Goal: Transaction & Acquisition: Purchase product/service

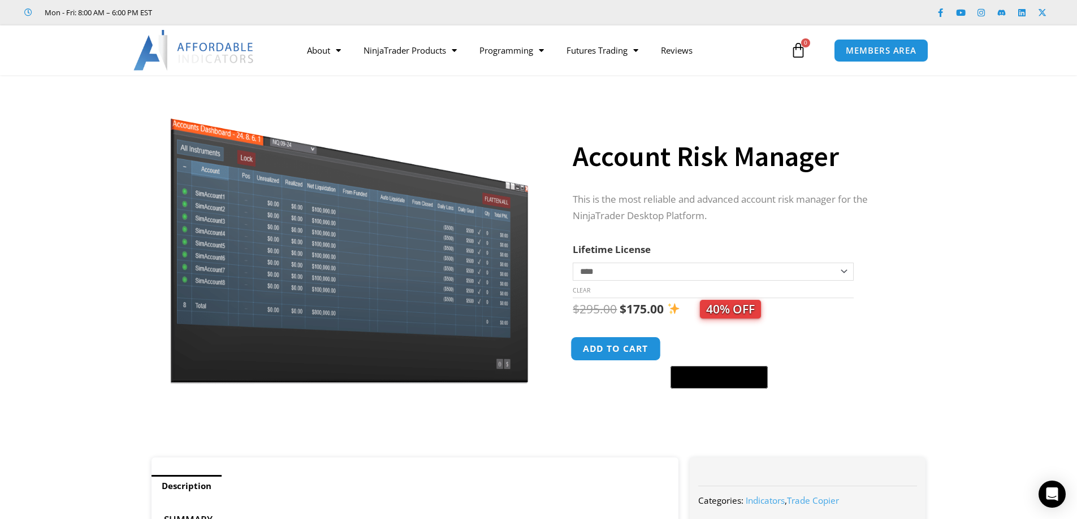
click at [620, 346] on button "Add to cart" at bounding box center [616, 349] width 90 height 24
click at [611, 353] on button "Add to cart" at bounding box center [616, 349] width 90 height 24
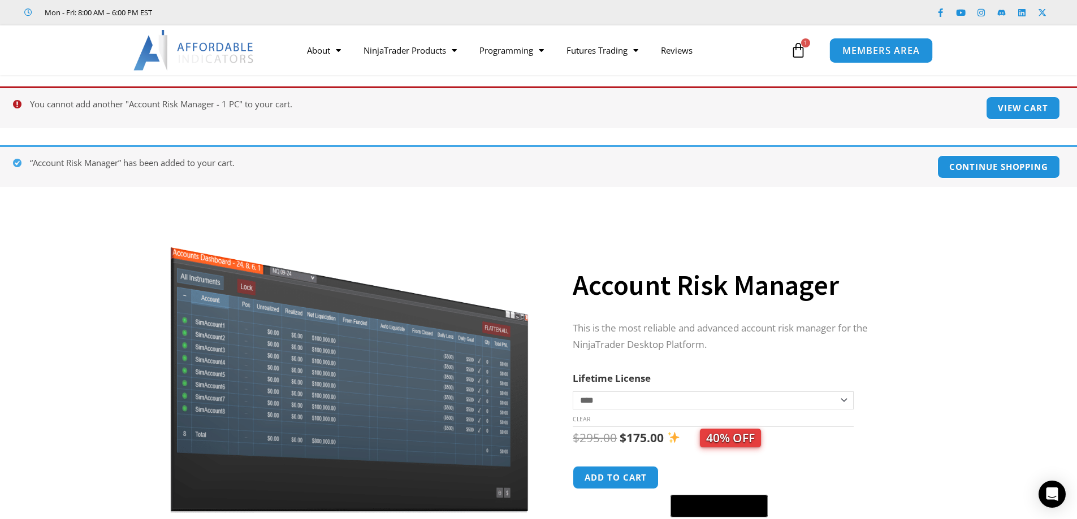
click at [885, 49] on span "MEMBERS AREA" at bounding box center [880, 51] width 77 height 10
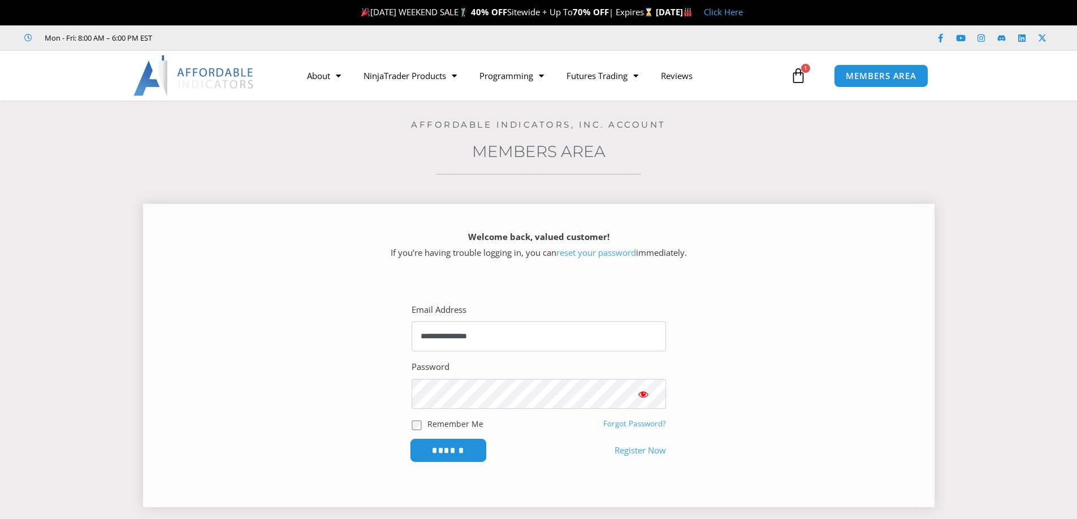
click at [456, 449] on input "******" at bounding box center [447, 451] width 77 height 24
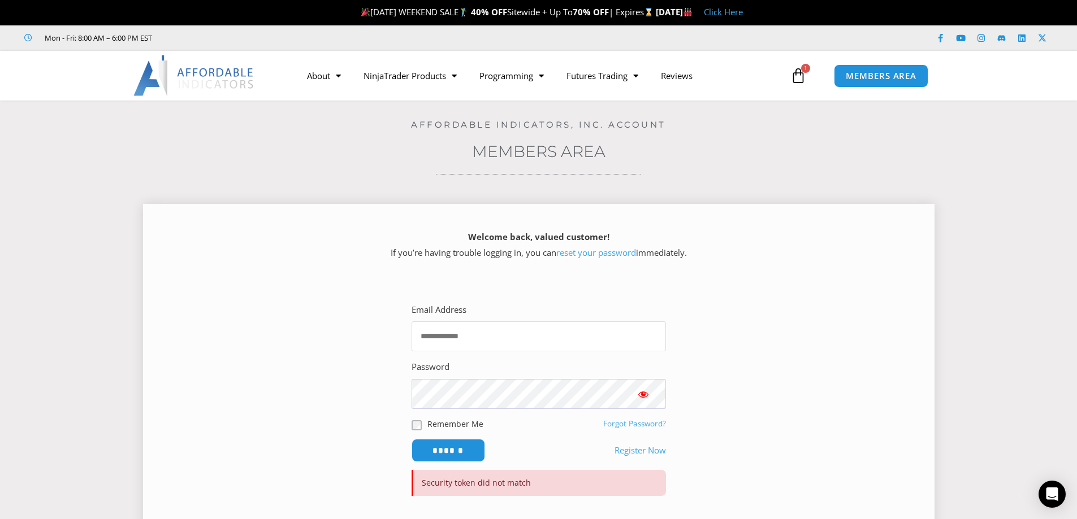
type input "**********"
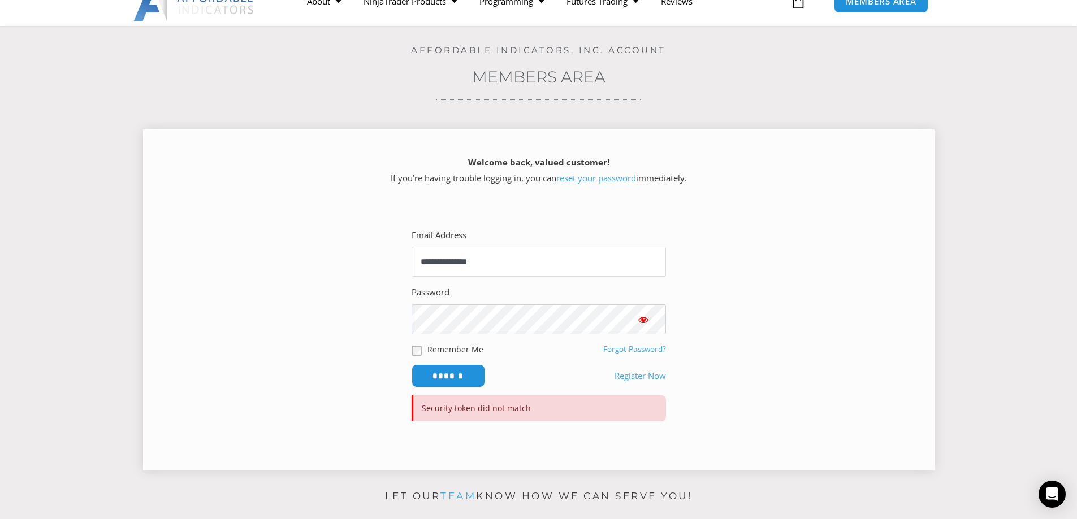
scroll to position [113, 0]
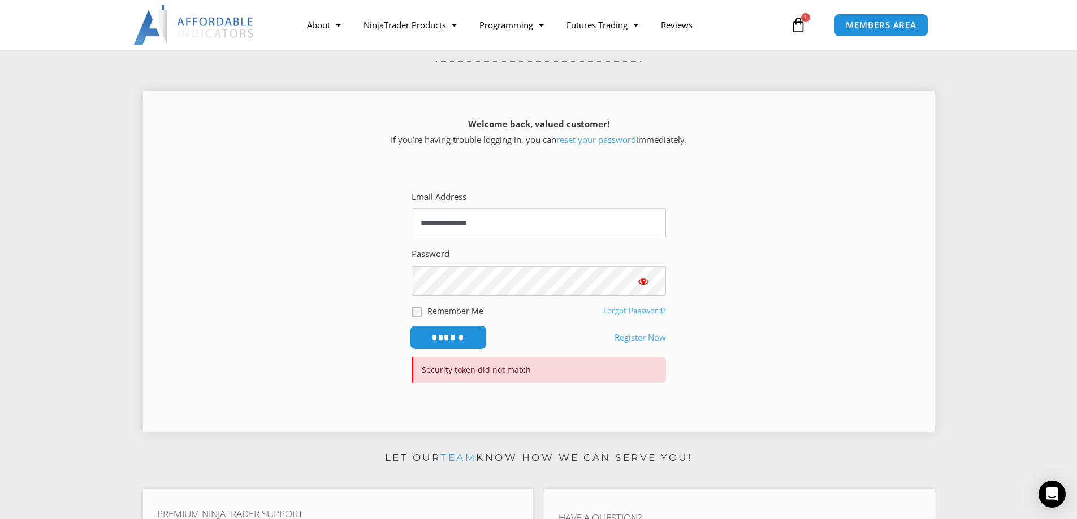
click at [458, 332] on input "******" at bounding box center [447, 338] width 77 height 24
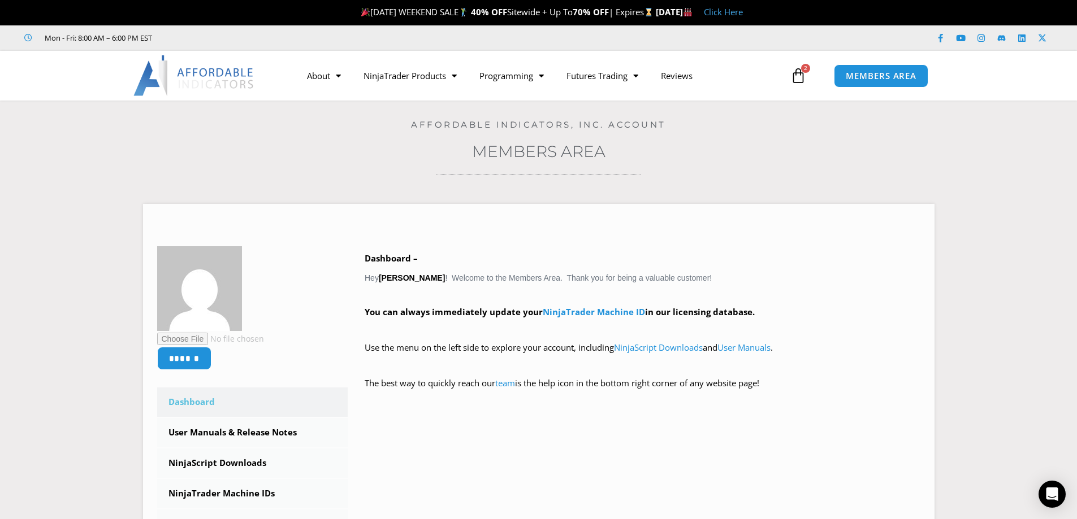
click at [799, 76] on icon at bounding box center [798, 76] width 16 height 16
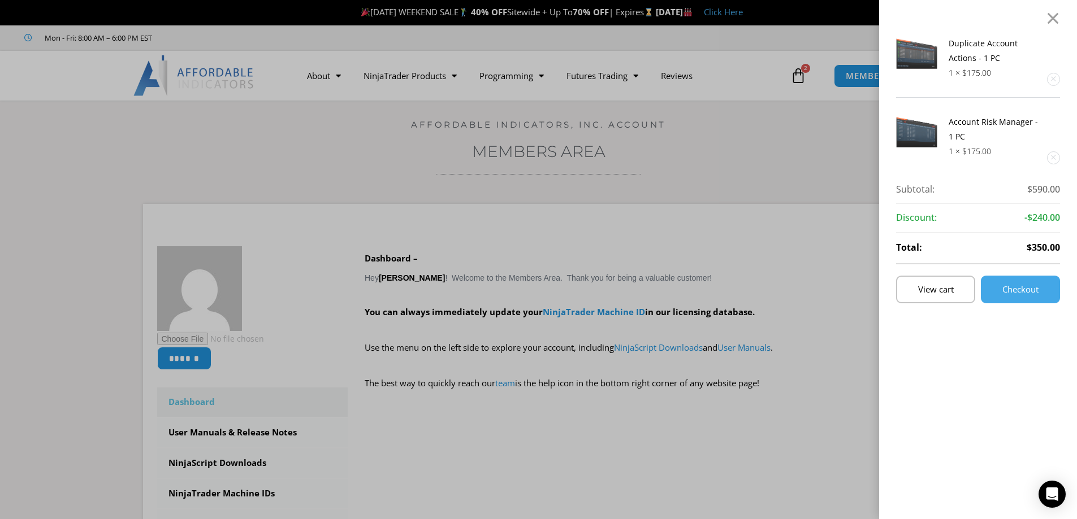
click at [1059, 157] on link "Remove this item" at bounding box center [1053, 158] width 12 height 12
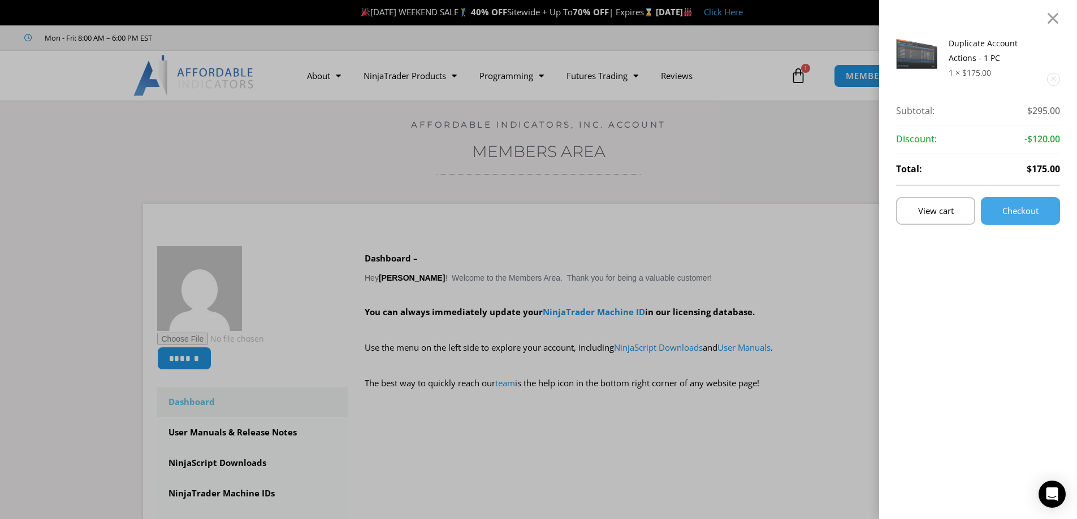
click at [1059, 77] on link "Remove this item" at bounding box center [1053, 79] width 12 height 12
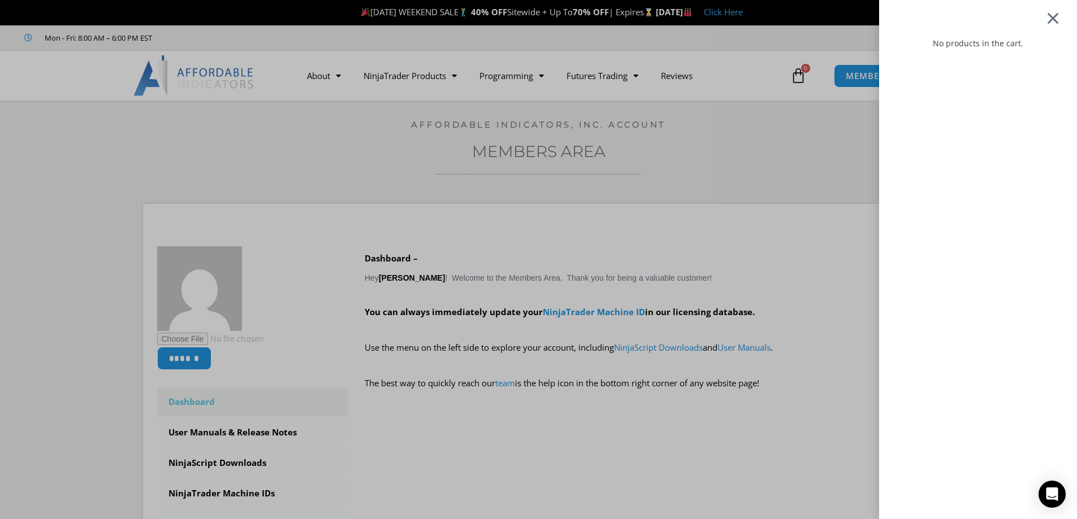
click at [1057, 15] on div at bounding box center [1053, 18] width 14 height 14
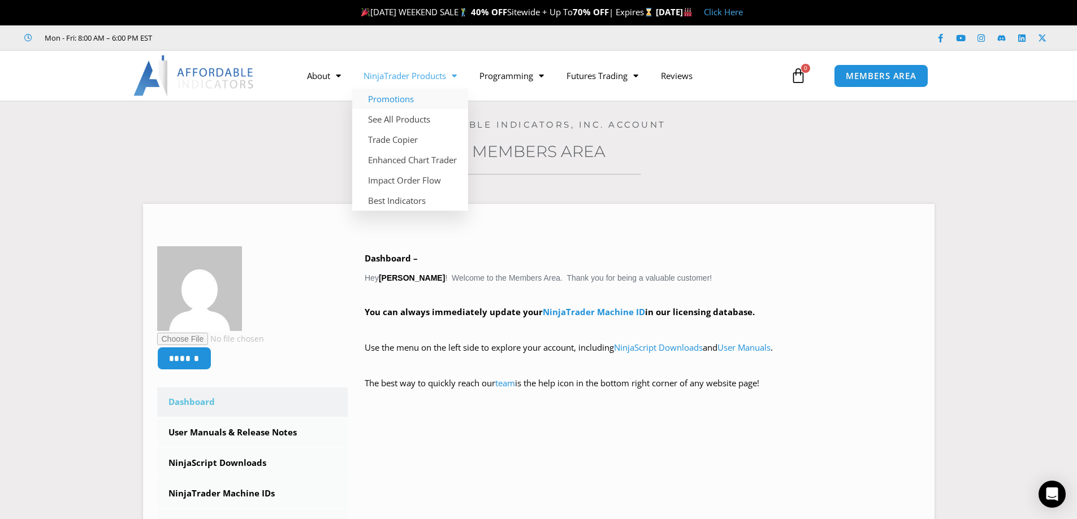
click at [405, 98] on link "Promotions" at bounding box center [410, 99] width 116 height 20
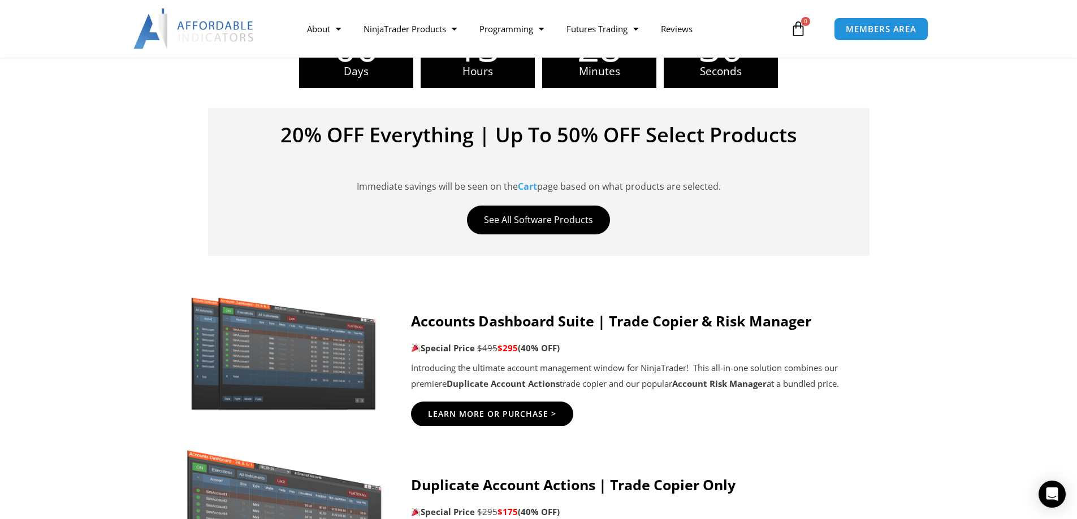
scroll to position [452, 0]
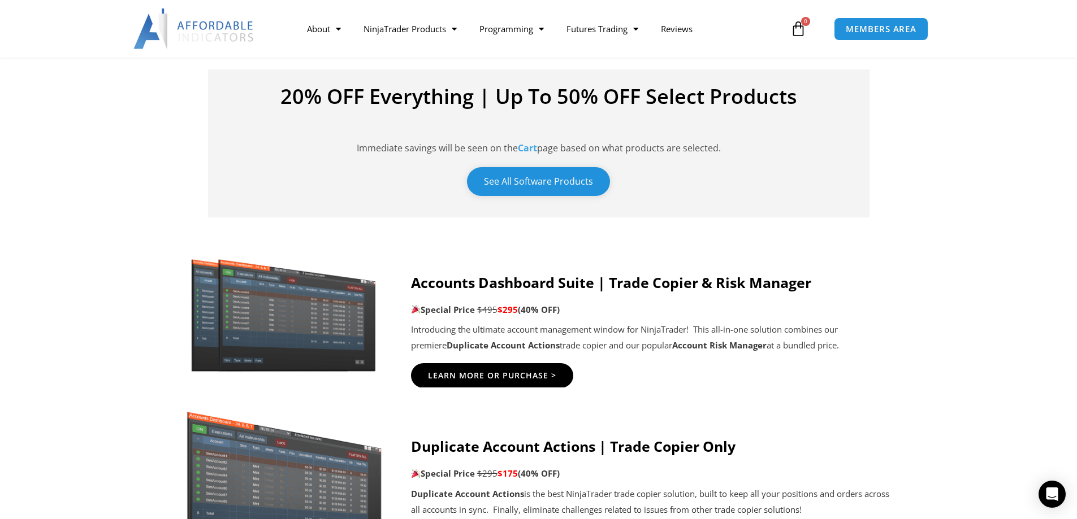
click at [543, 184] on link "See All Software Products" at bounding box center [538, 181] width 143 height 29
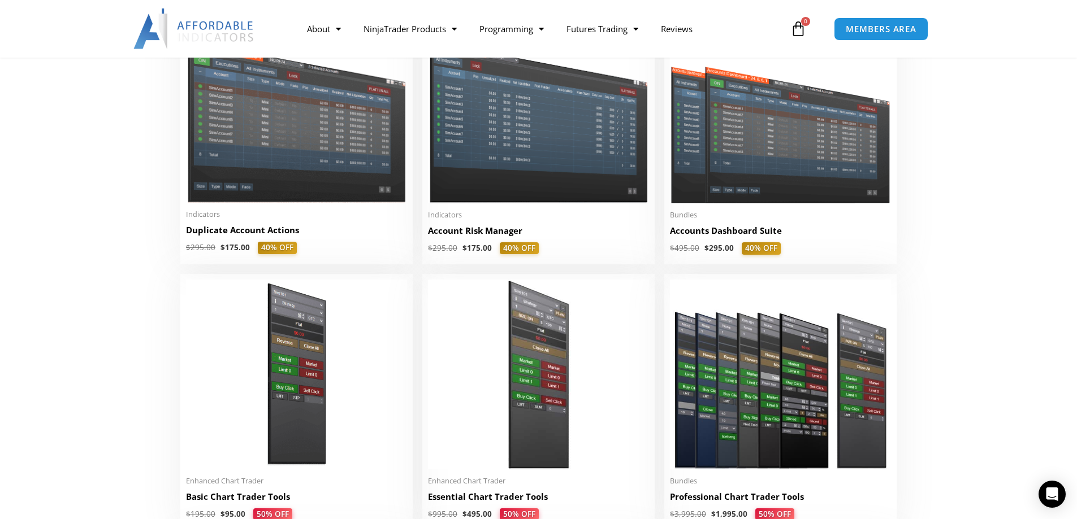
scroll to position [339, 0]
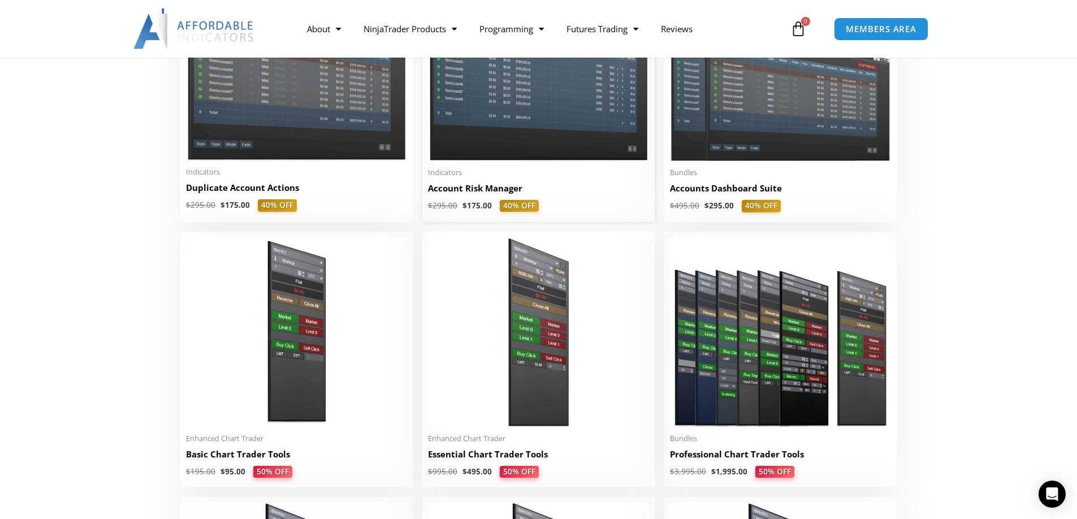
click at [543, 150] on img at bounding box center [538, 73] width 221 height 176
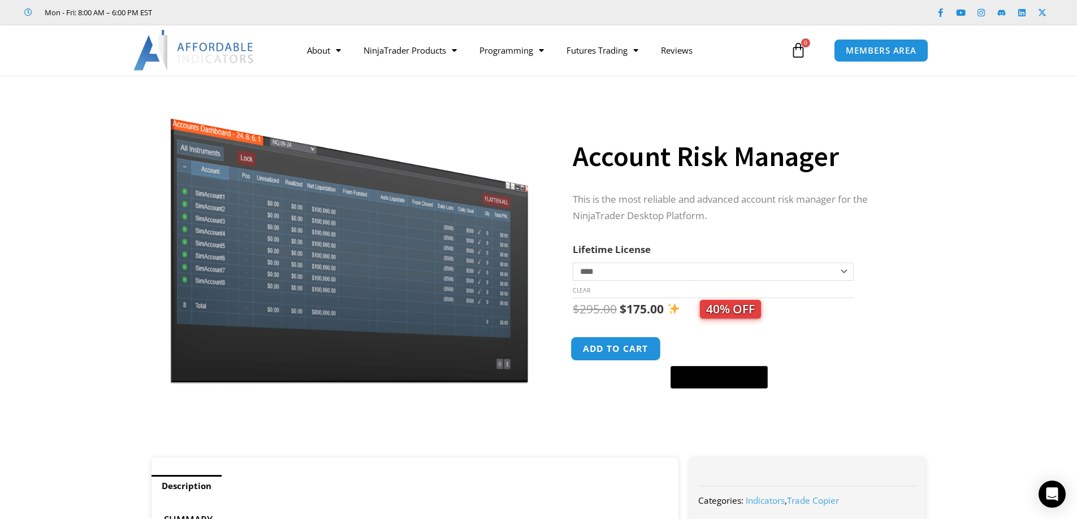
click at [626, 347] on button "Add to cart" at bounding box center [616, 349] width 90 height 24
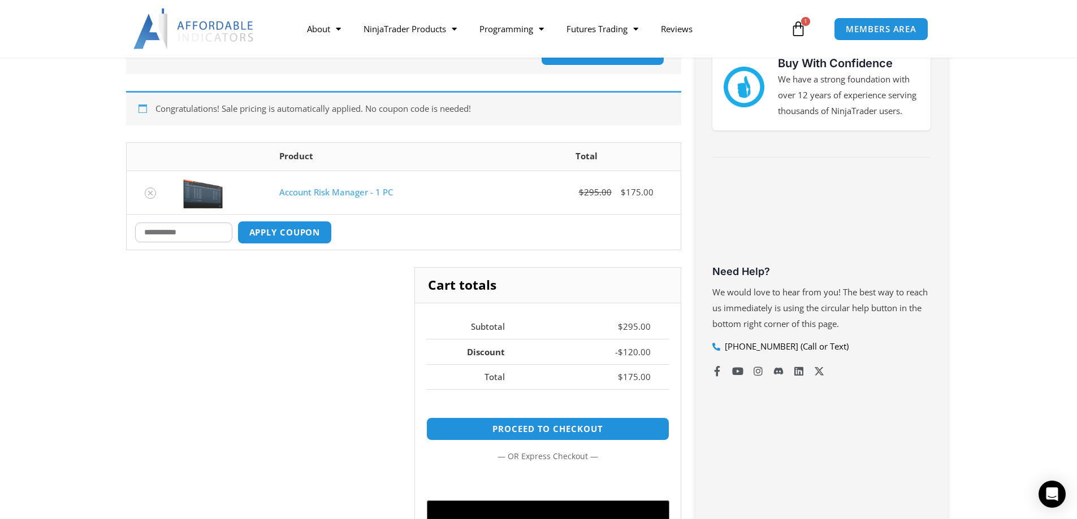
scroll to position [339, 0]
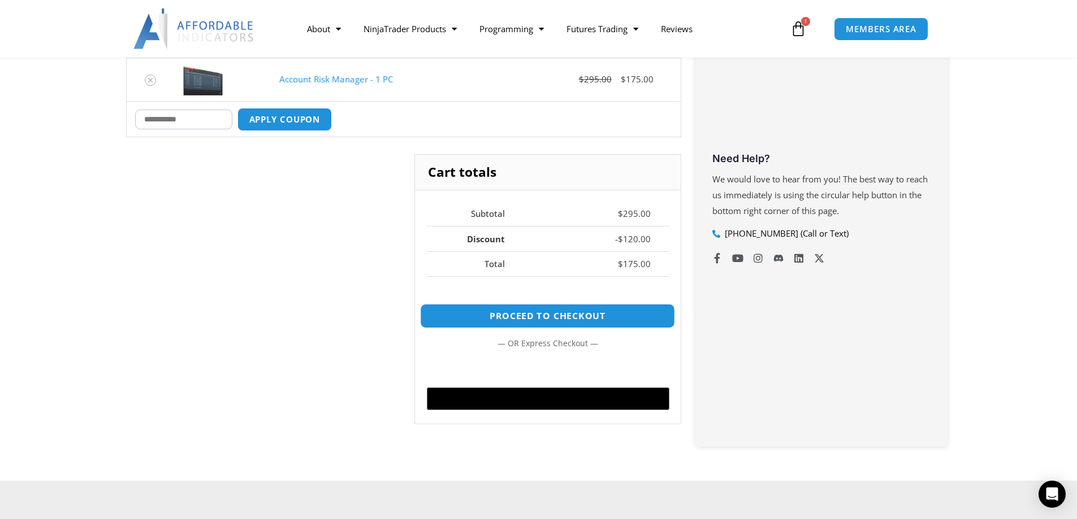
click at [565, 314] on link "Proceed to checkout" at bounding box center [547, 316] width 255 height 24
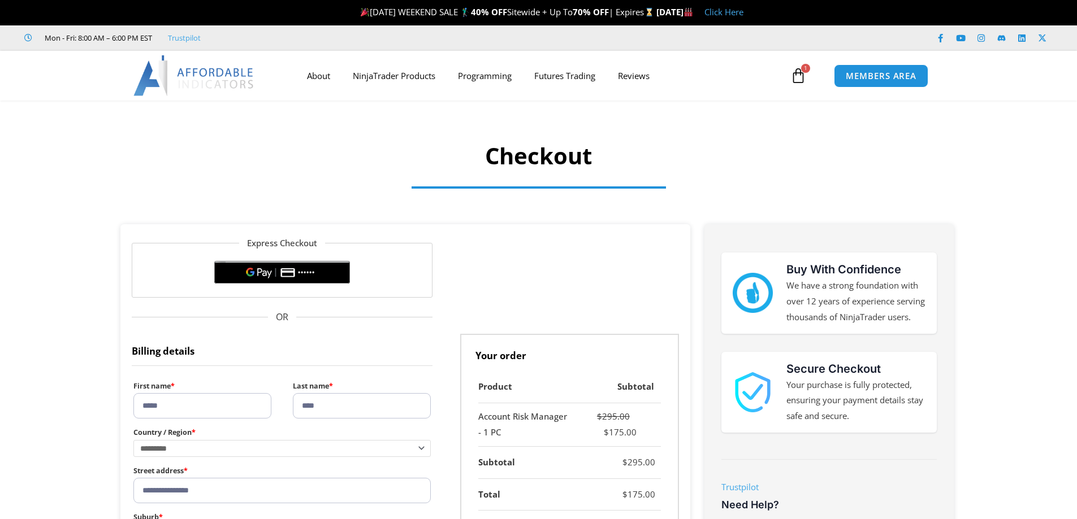
select select "***"
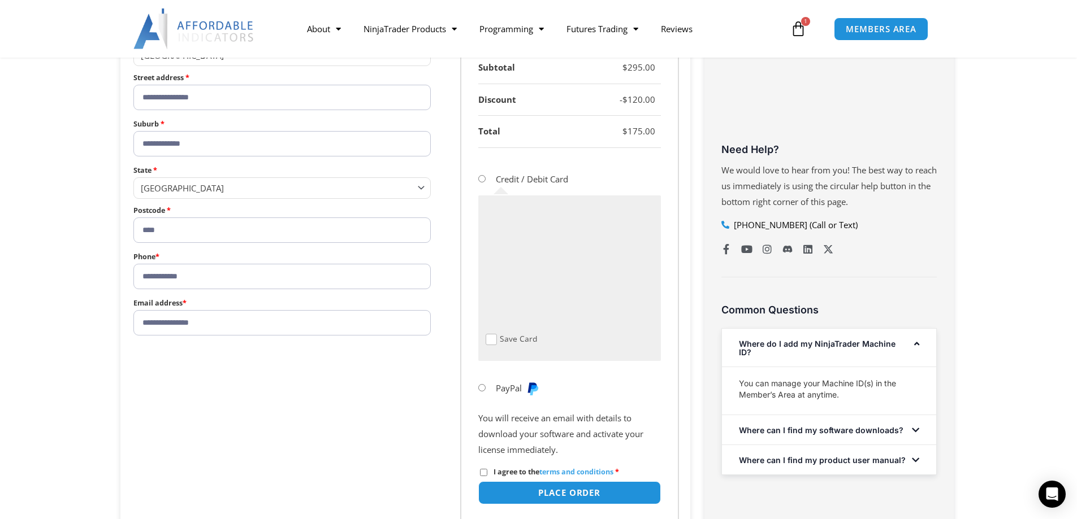
scroll to position [452, 0]
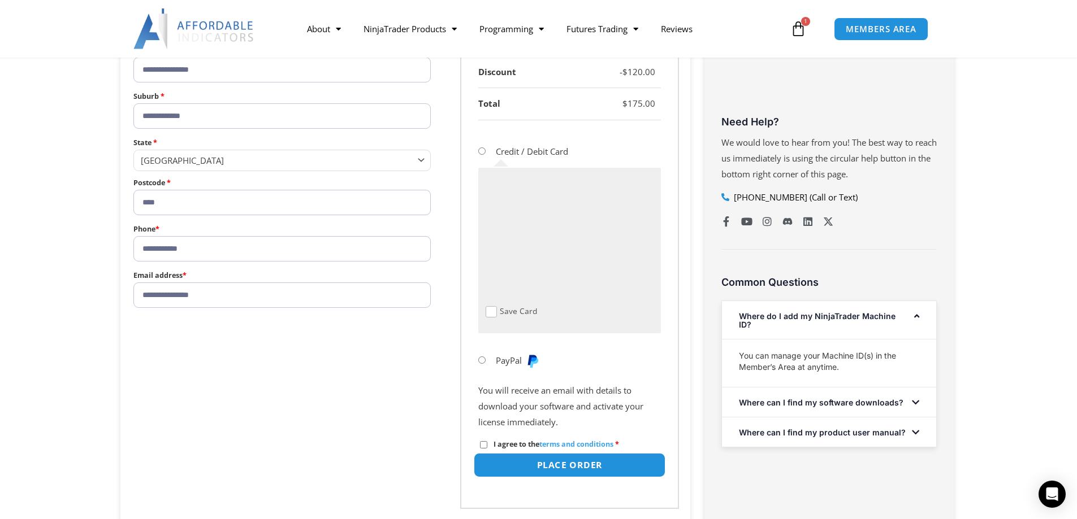
click at [582, 467] on button "Place order" at bounding box center [569, 465] width 192 height 24
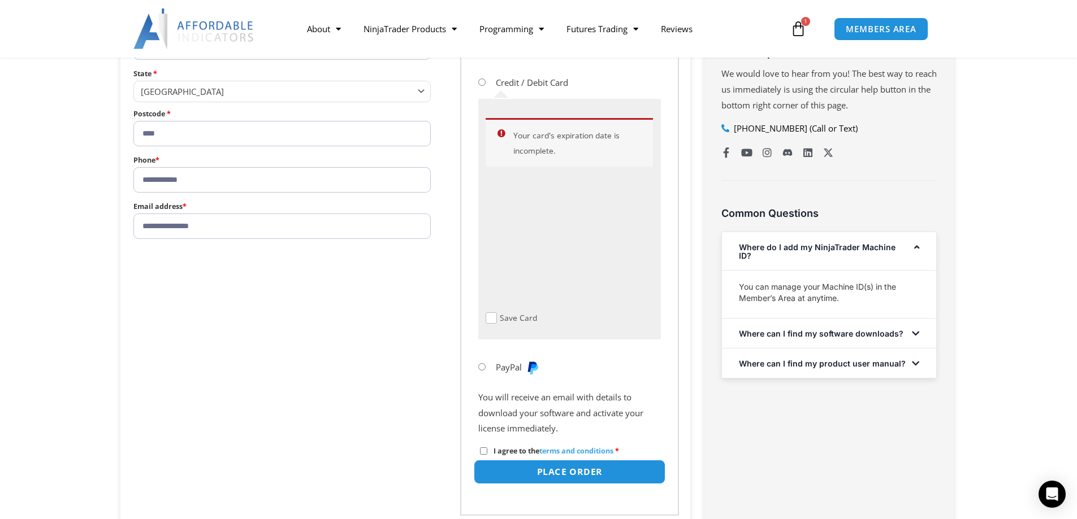
scroll to position [564, 0]
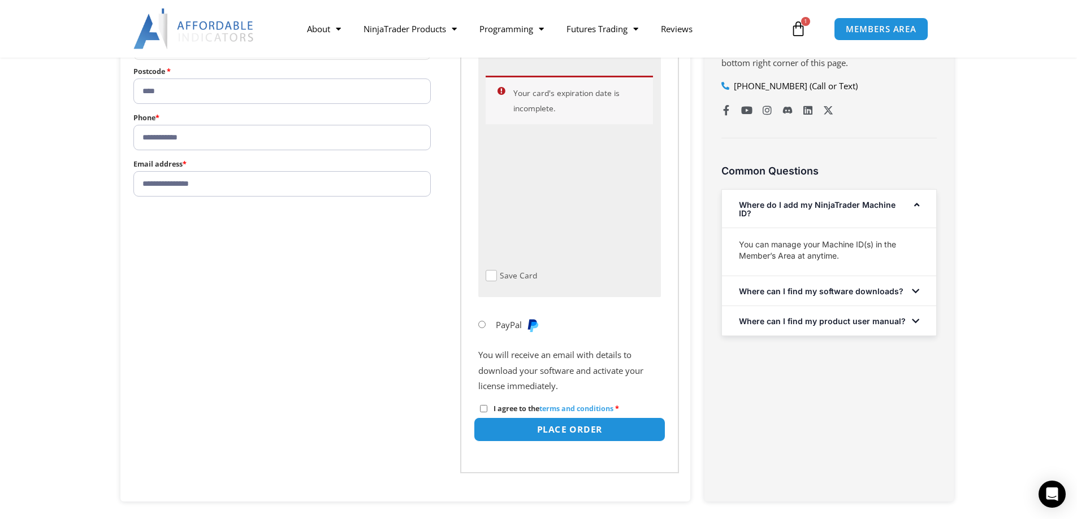
click at [578, 432] on button "Place order" at bounding box center [569, 430] width 192 height 24
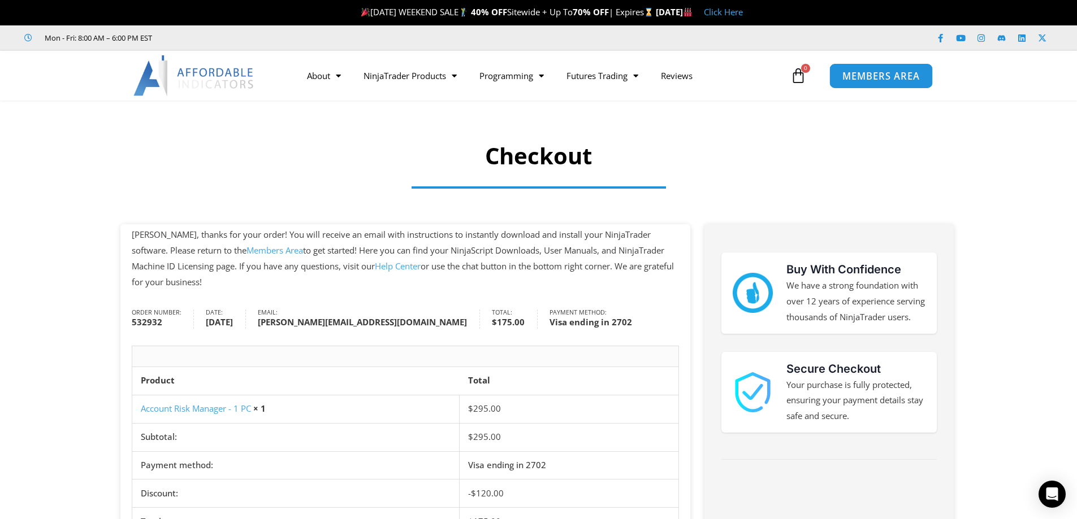
click at [877, 76] on span "MEMBERS AREA" at bounding box center [880, 76] width 77 height 10
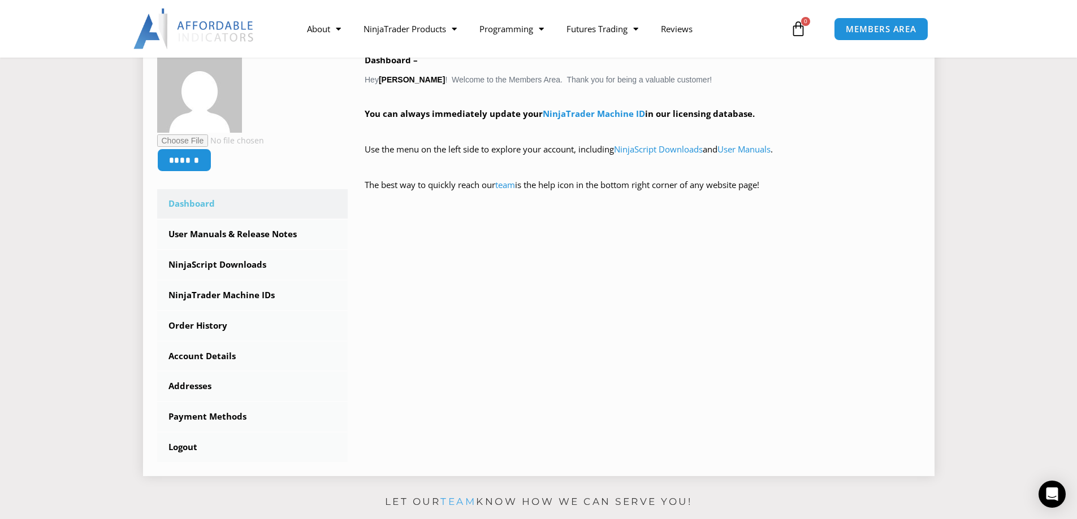
scroll to position [226, 0]
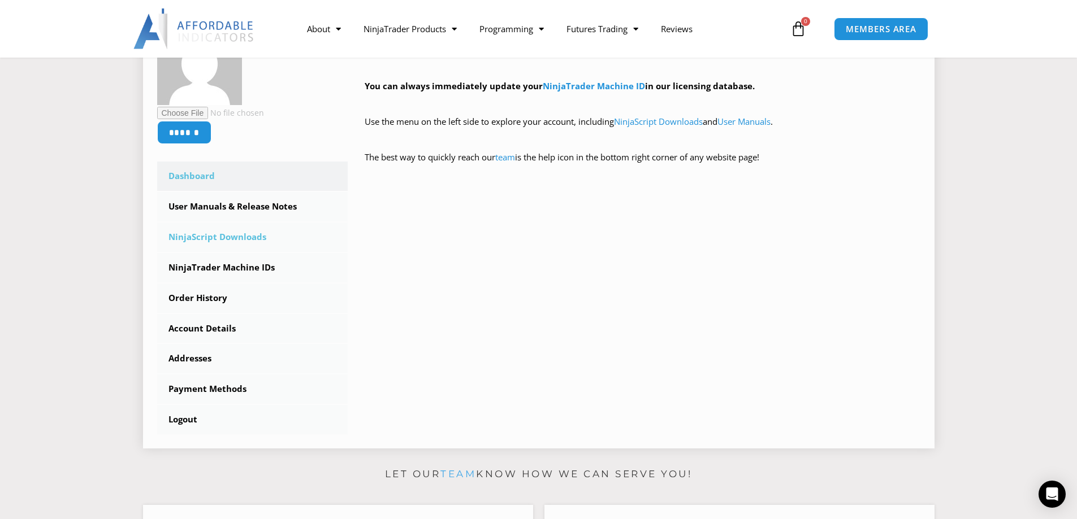
click at [223, 232] on link "NinjaScript Downloads" at bounding box center [252, 237] width 191 height 29
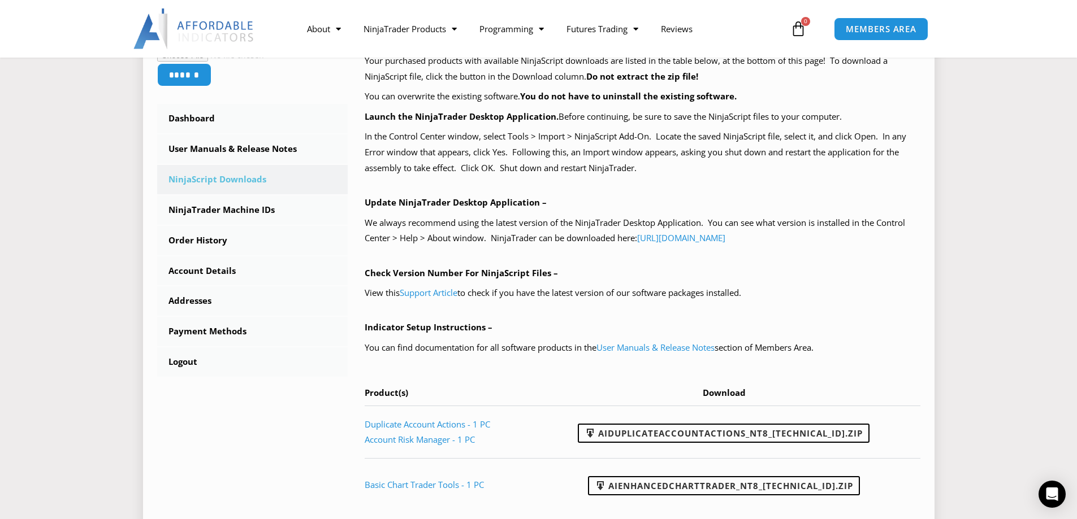
scroll to position [339, 0]
